Goal: Find specific page/section: Find specific page/section

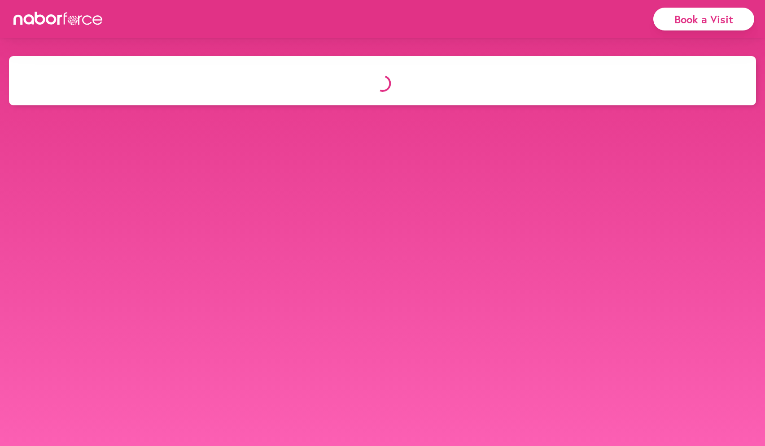
click at [428, 387] on body "close Book a Visit close" at bounding box center [382, 279] width 765 height 446
